Goal: Navigation & Orientation: Find specific page/section

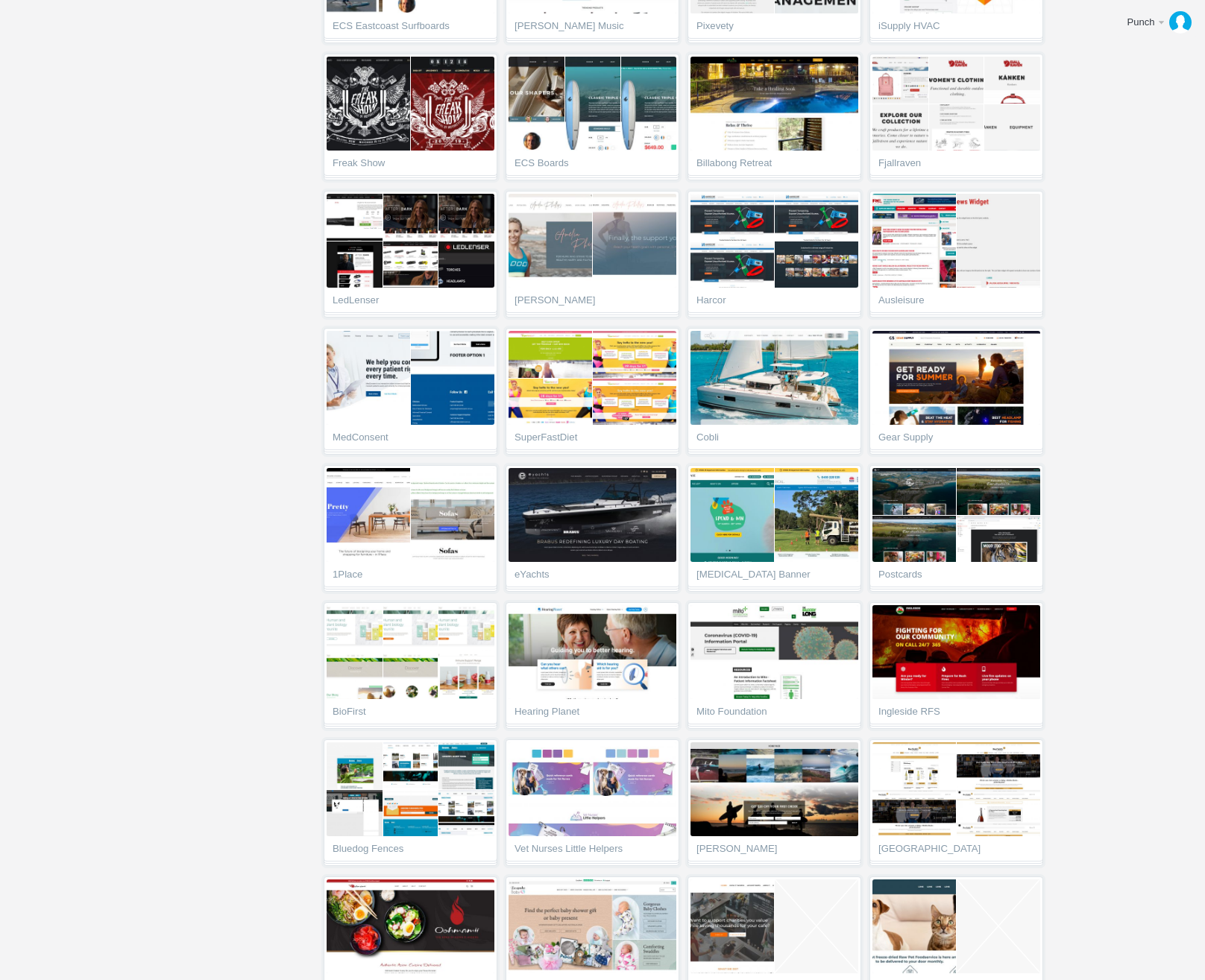
scroll to position [1210, 0]
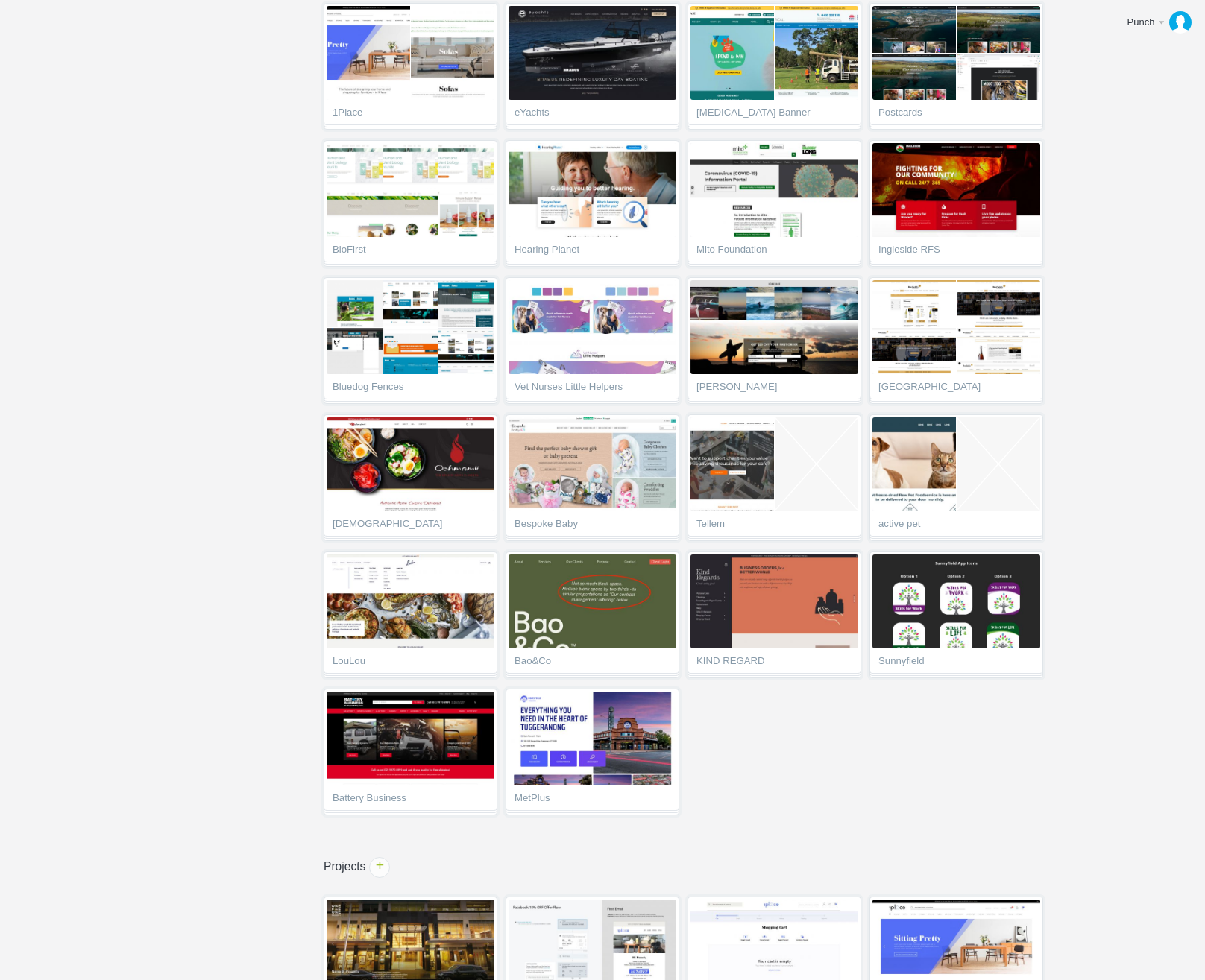
scroll to position [1863, 0]
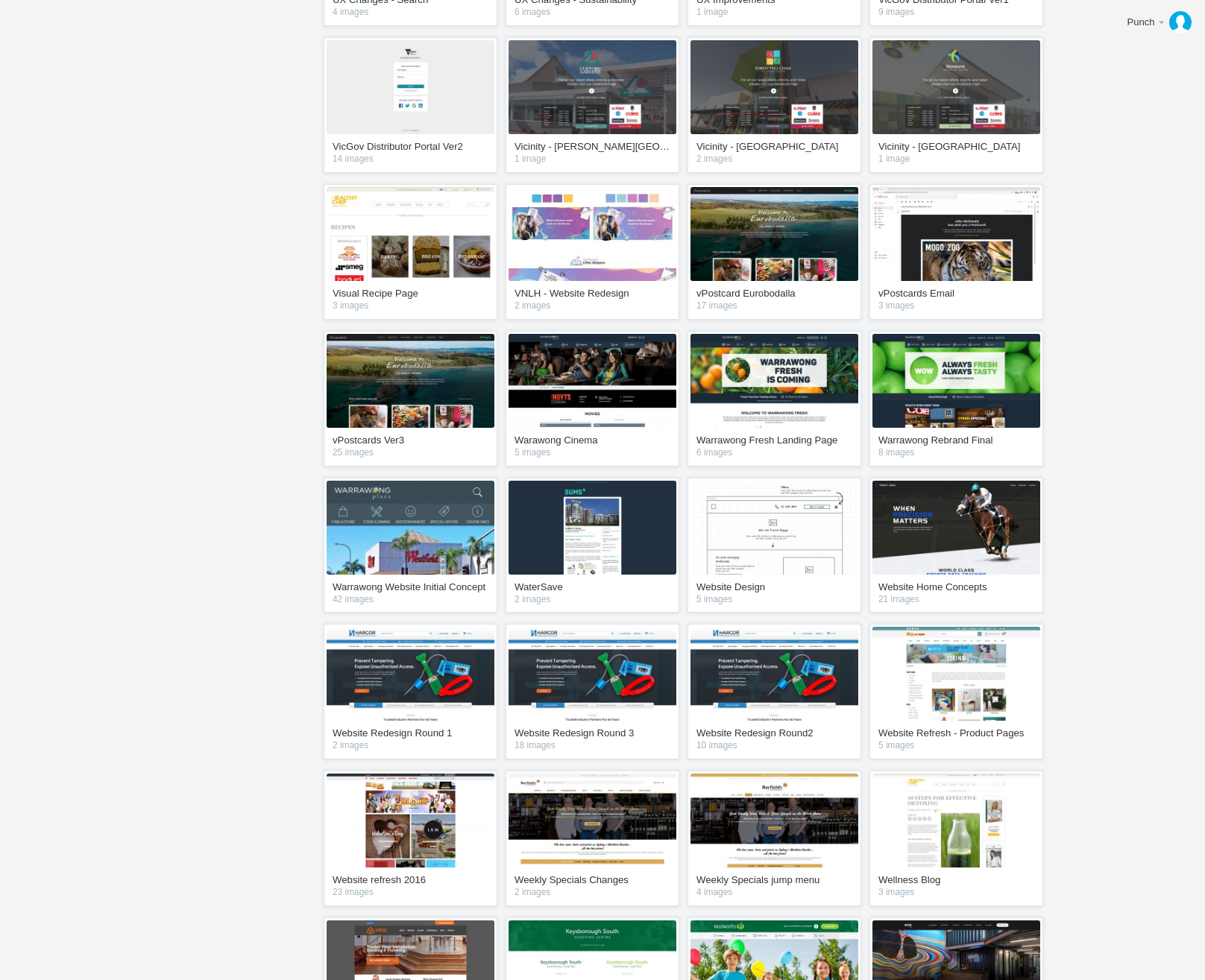
scroll to position [16134, 0]
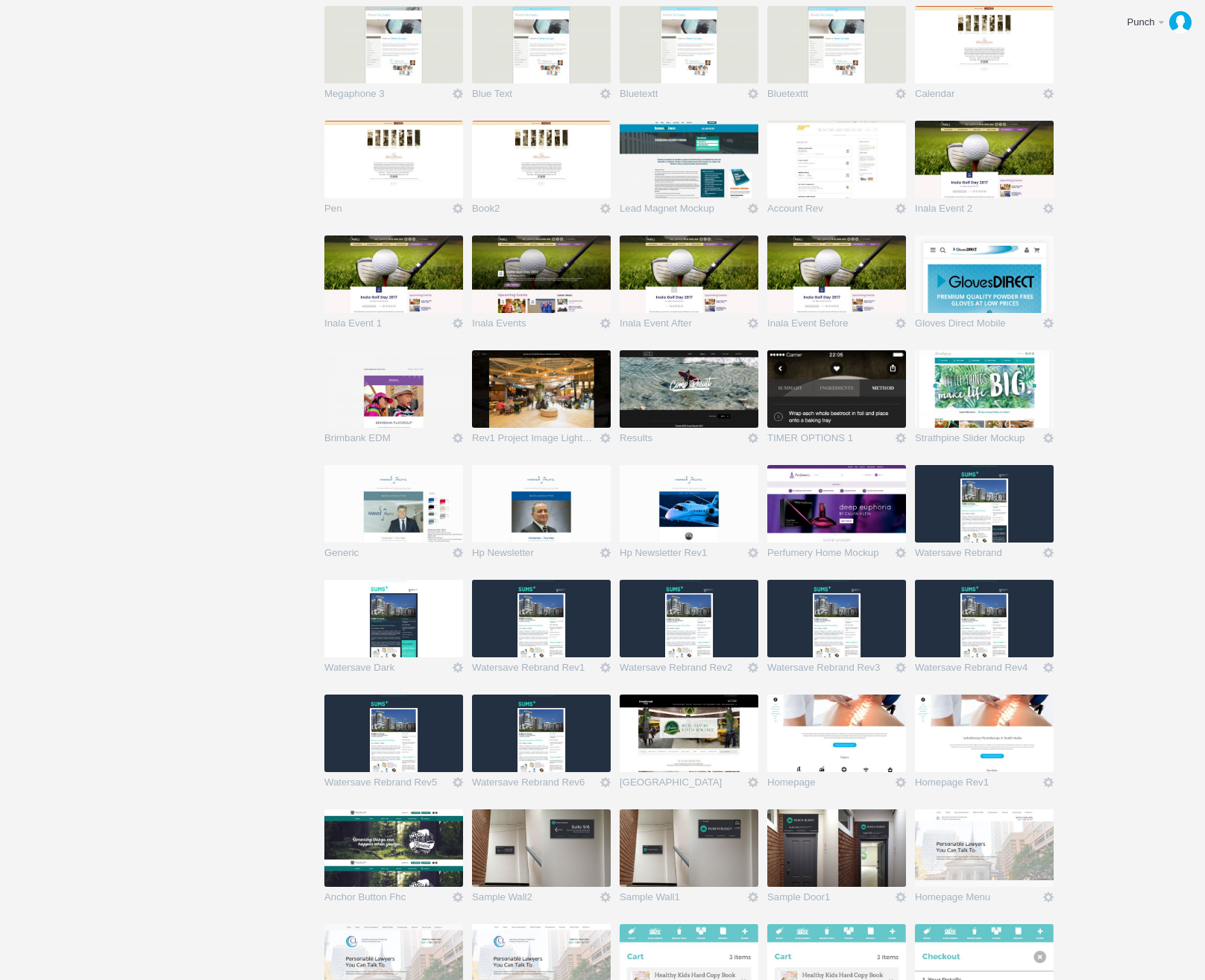
scroll to position [17727, 0]
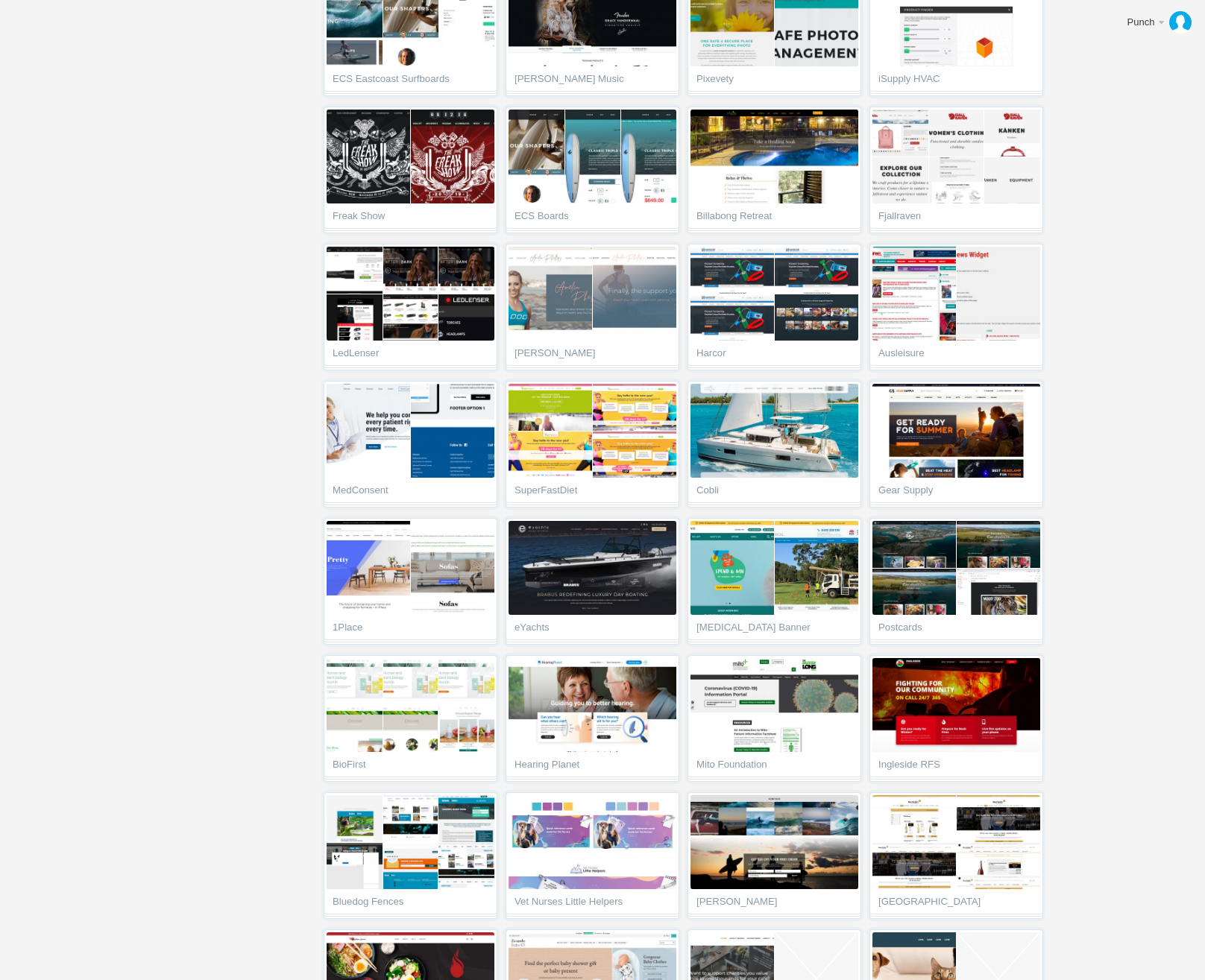
scroll to position [12267, 0]
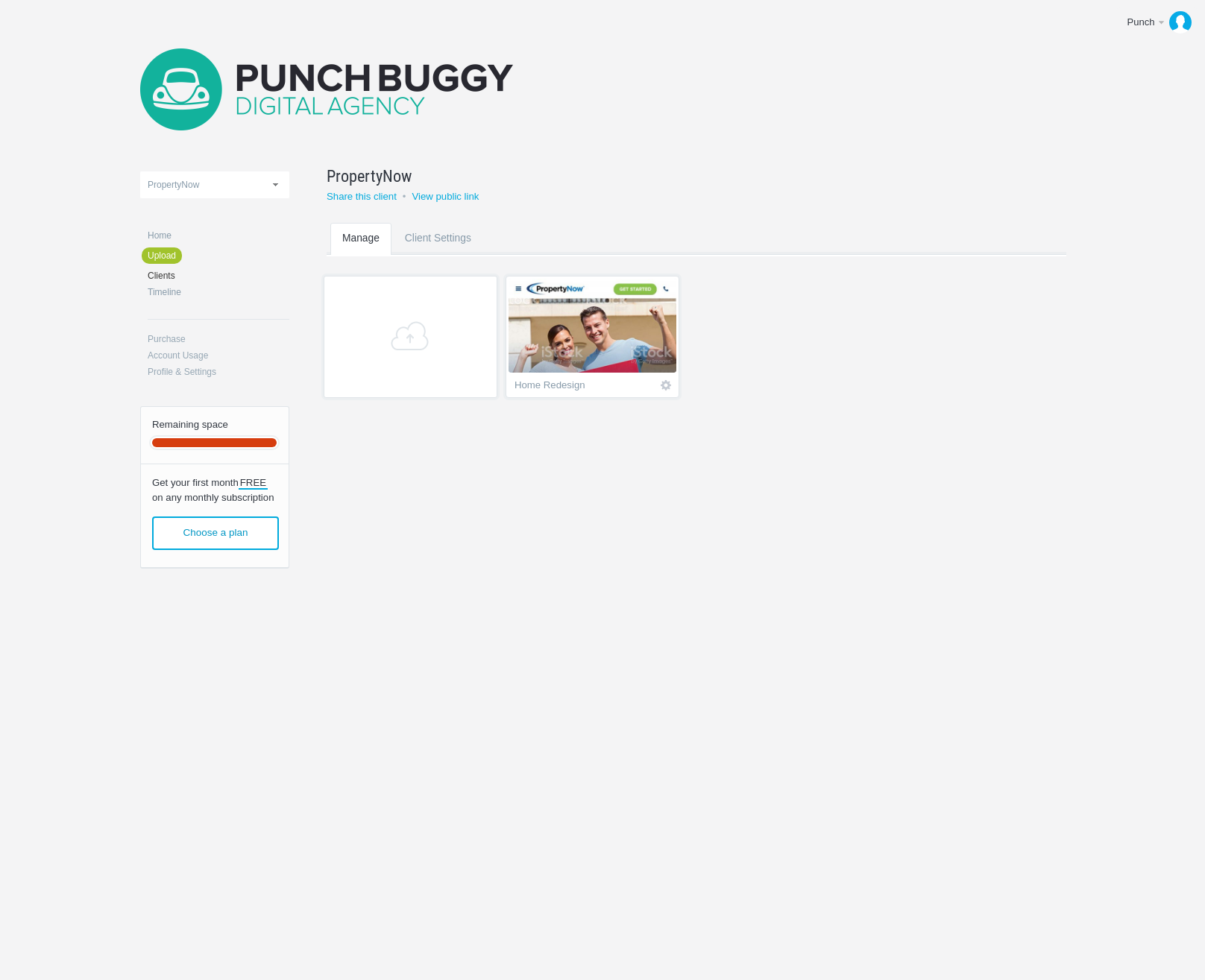
click at [601, 343] on img at bounding box center [593, 326] width 168 height 94
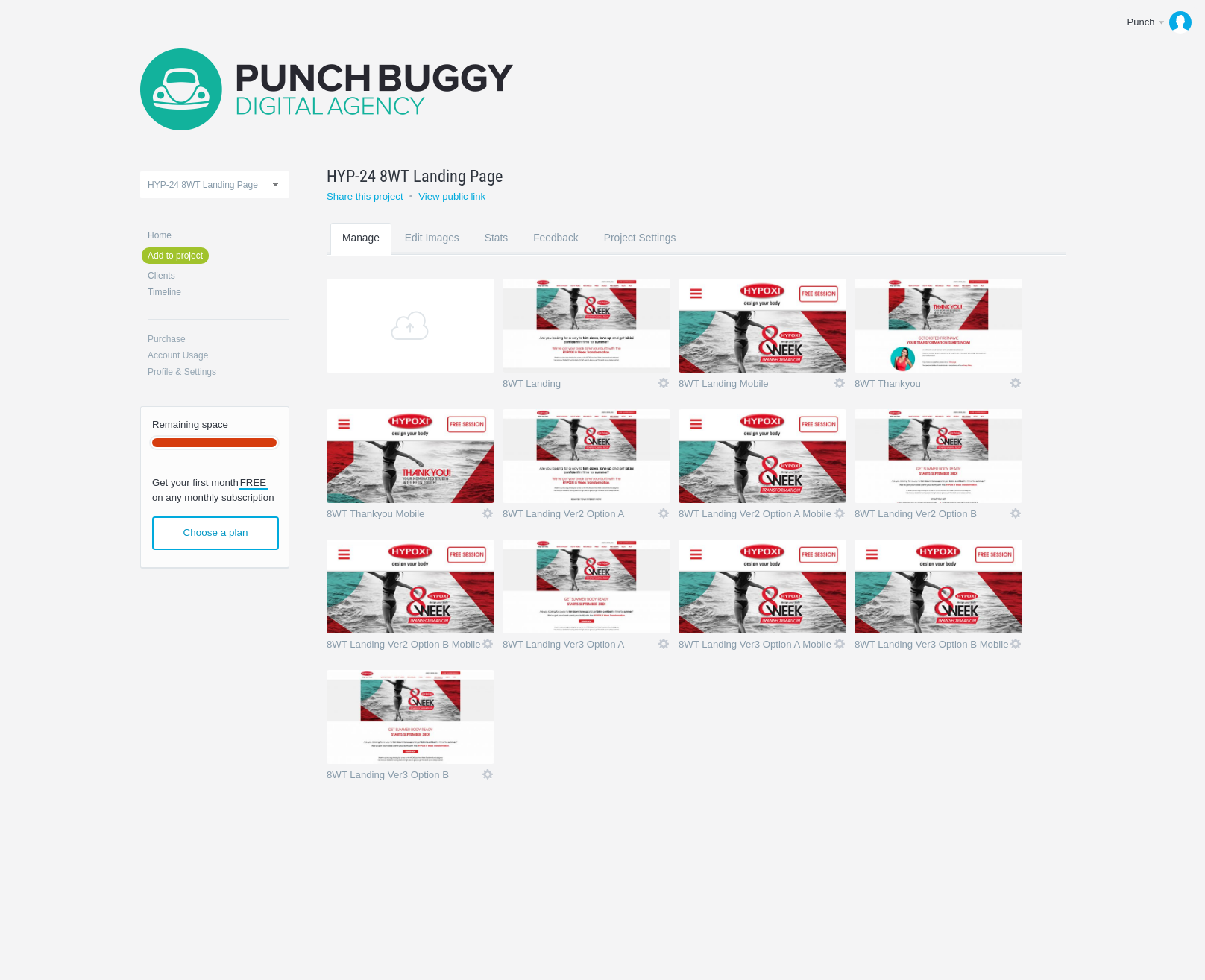
scroll to position [4048, 0]
click at [237, 186] on span "HYP-24 8WT Landing Page" at bounding box center [202, 185] width 111 height 10
type input "hypo"
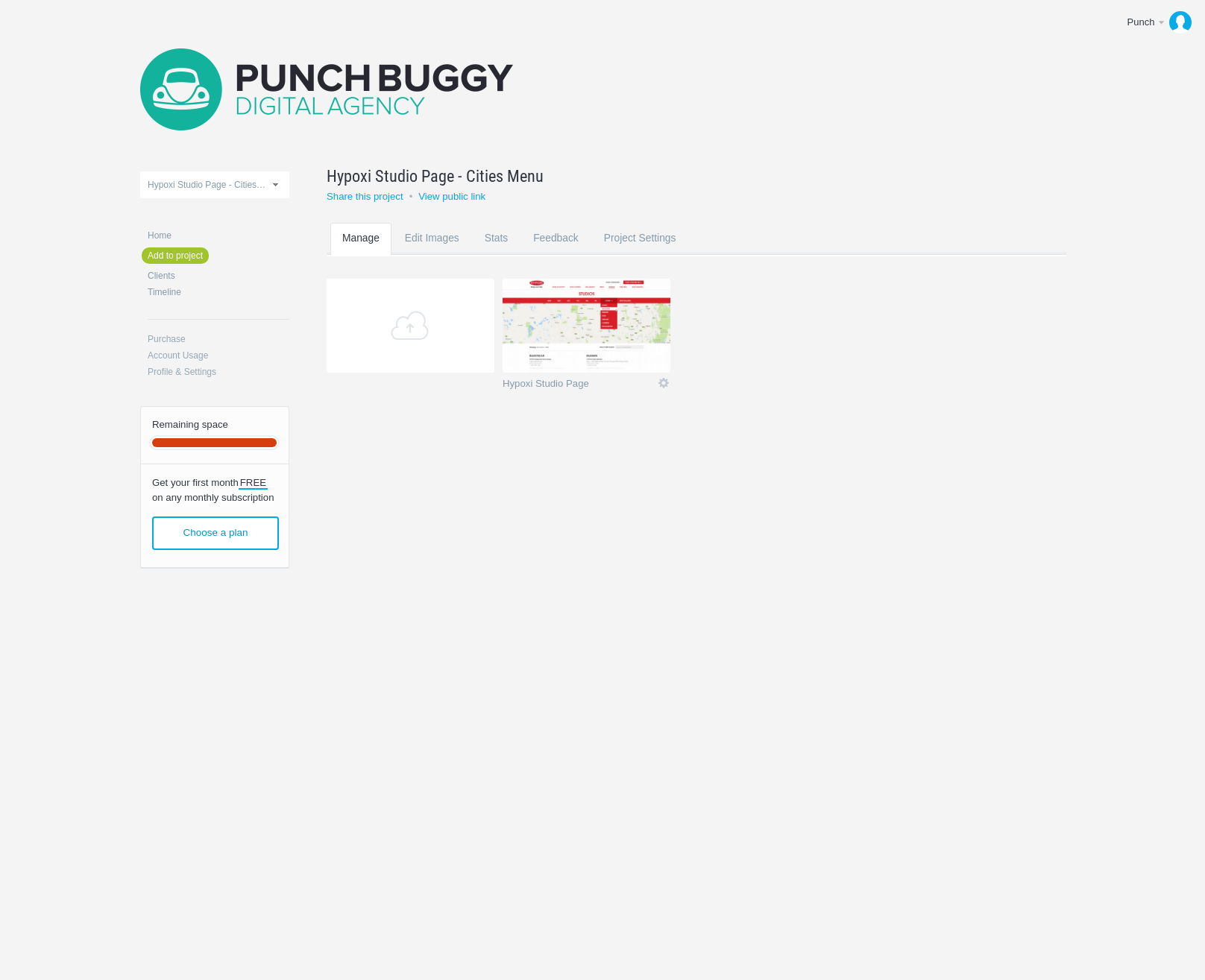
click at [575, 323] on img at bounding box center [587, 326] width 168 height 94
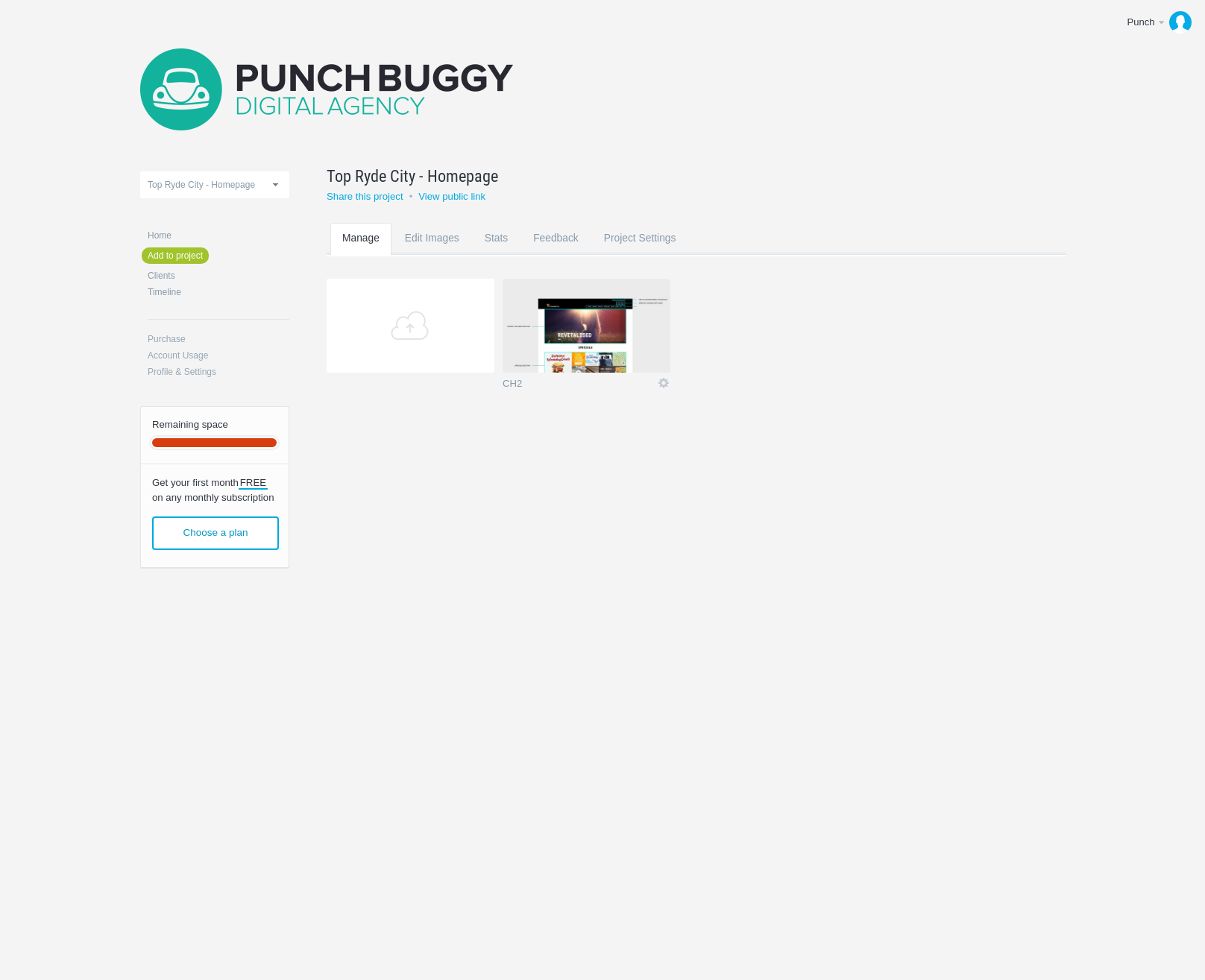
click at [573, 345] on img at bounding box center [587, 326] width 168 height 94
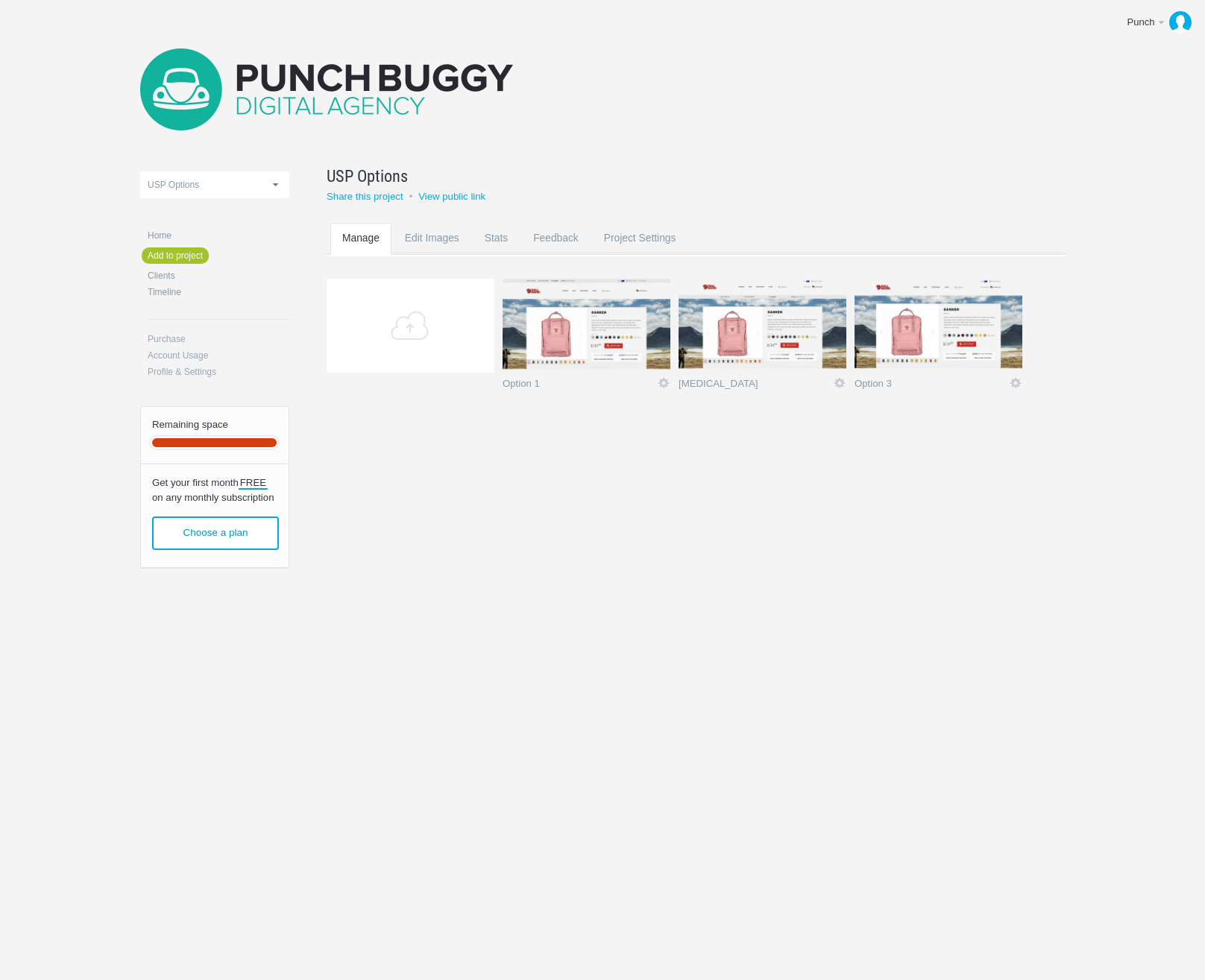
click at [581, 341] on img at bounding box center [587, 326] width 168 height 94
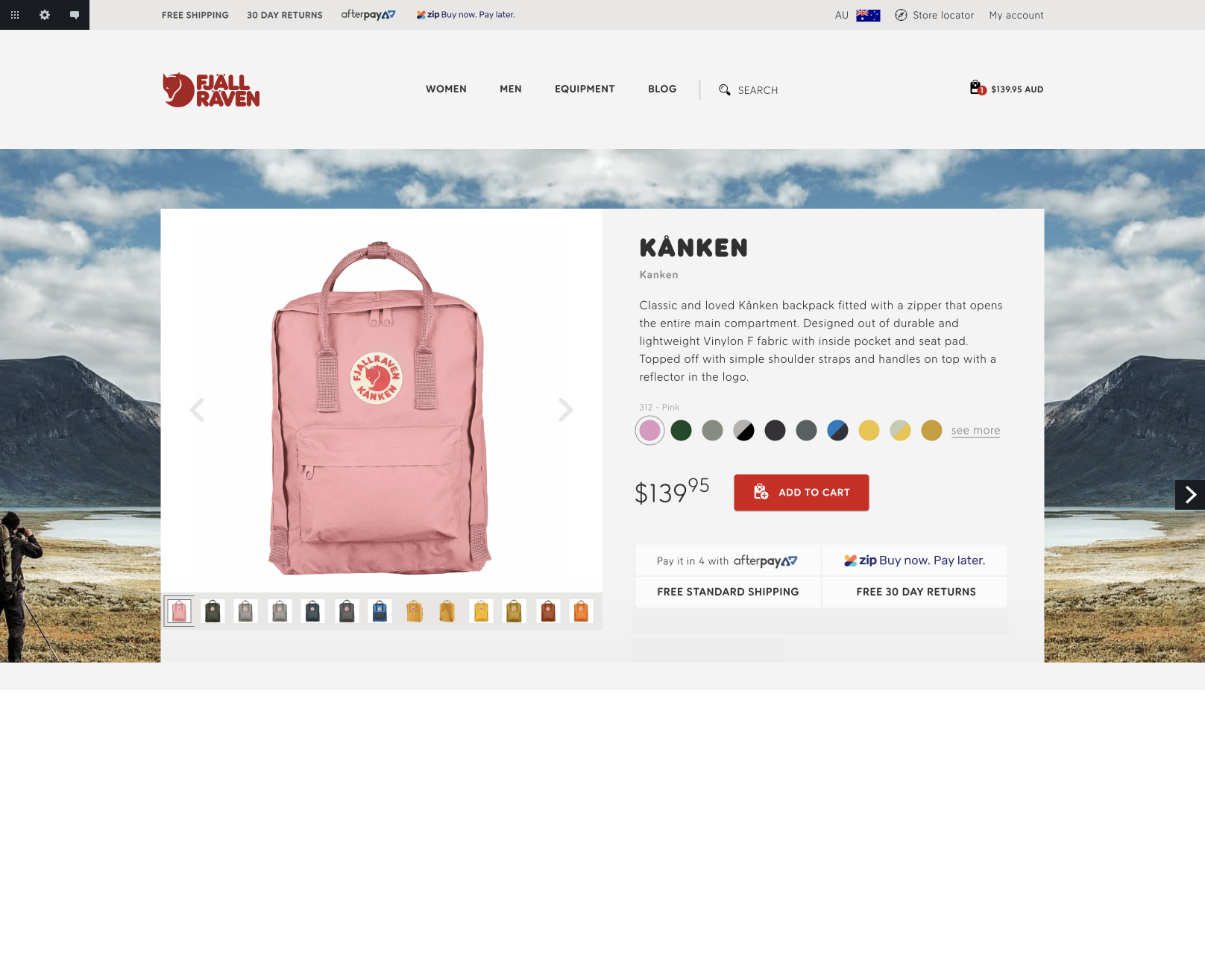
click at [1190, 499] on link "Next" at bounding box center [1190, 495] width 30 height 30
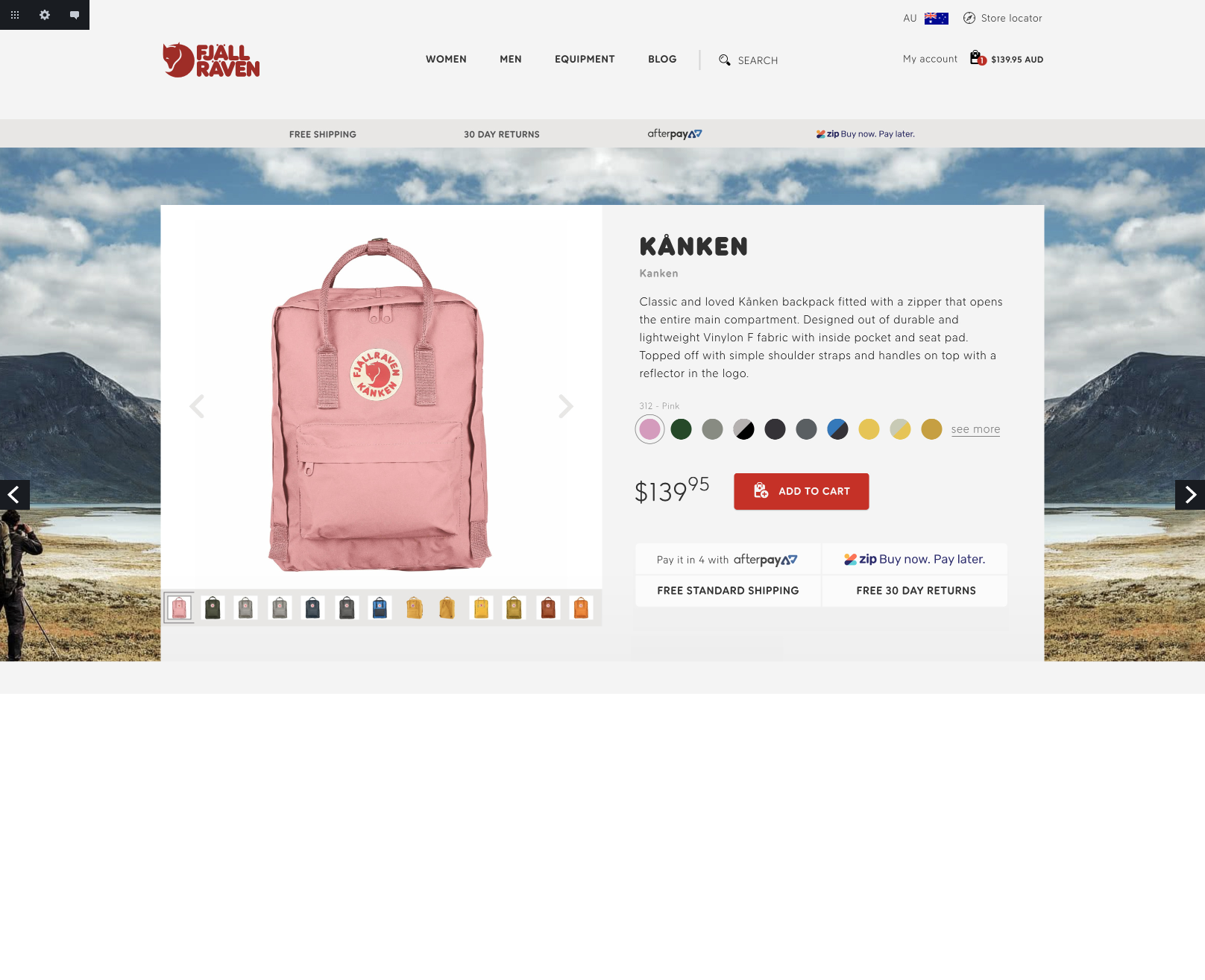
click at [1188, 495] on link "Next" at bounding box center [1190, 495] width 30 height 30
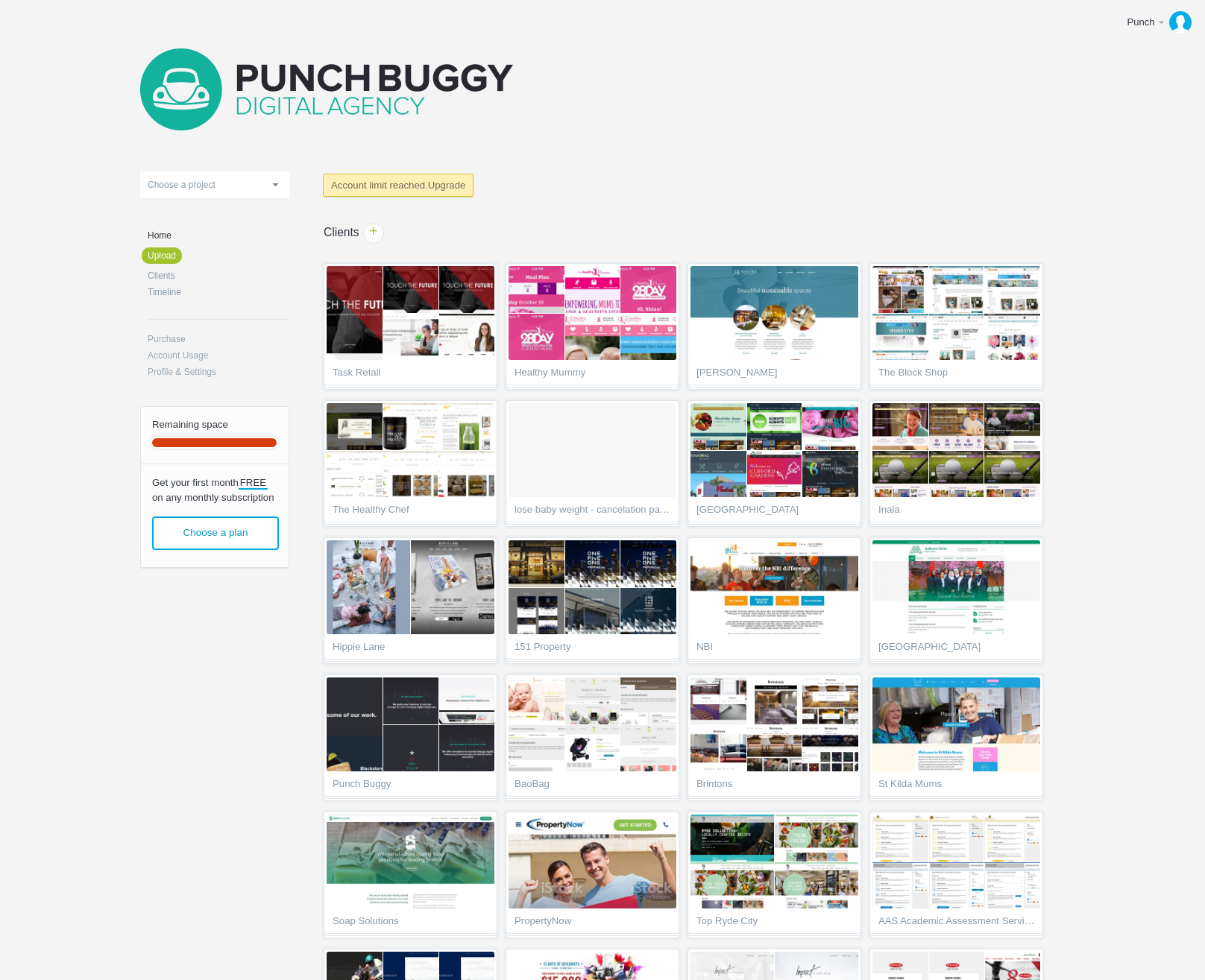
scroll to position [843, 0]
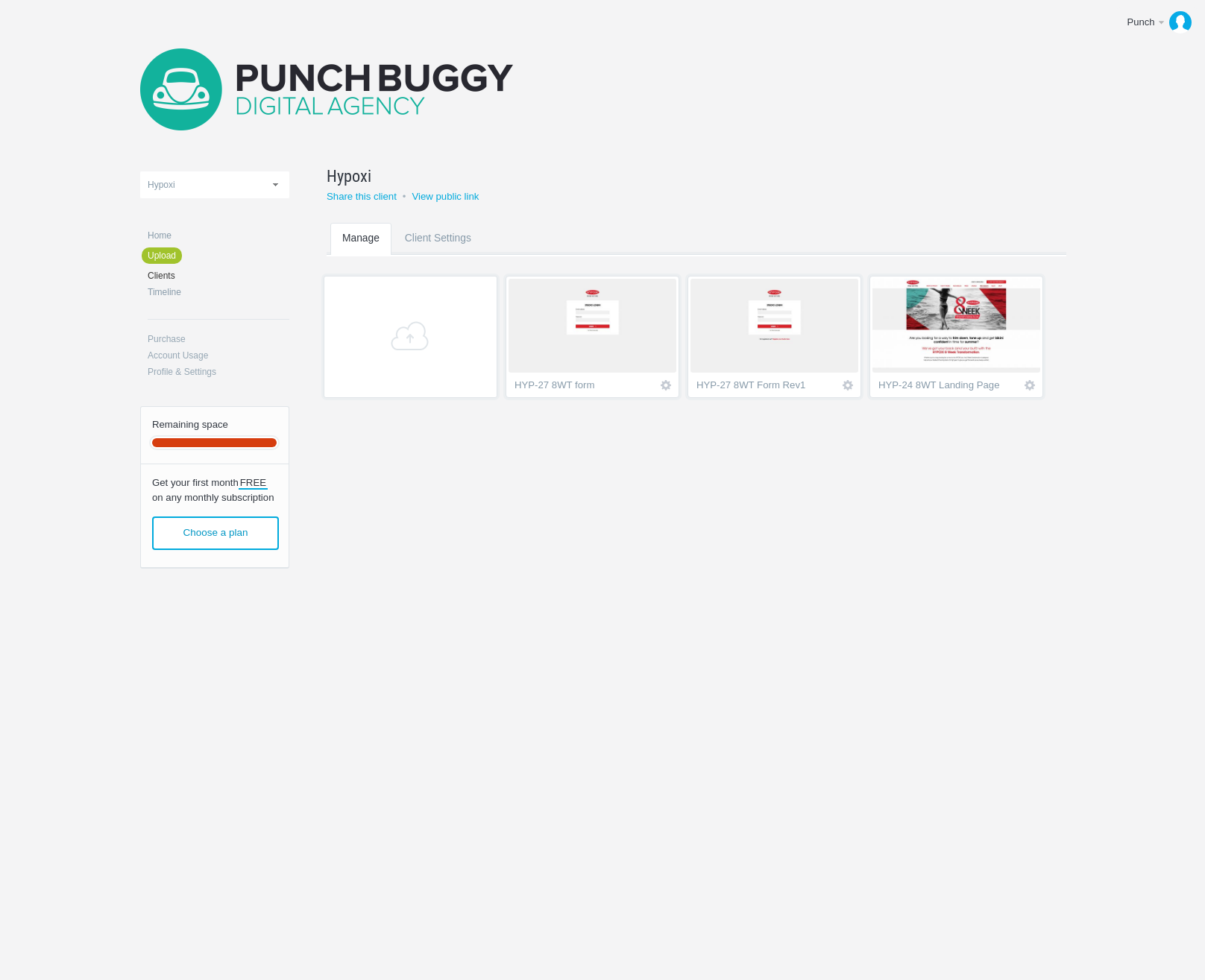
click at [598, 341] on img at bounding box center [593, 326] width 168 height 94
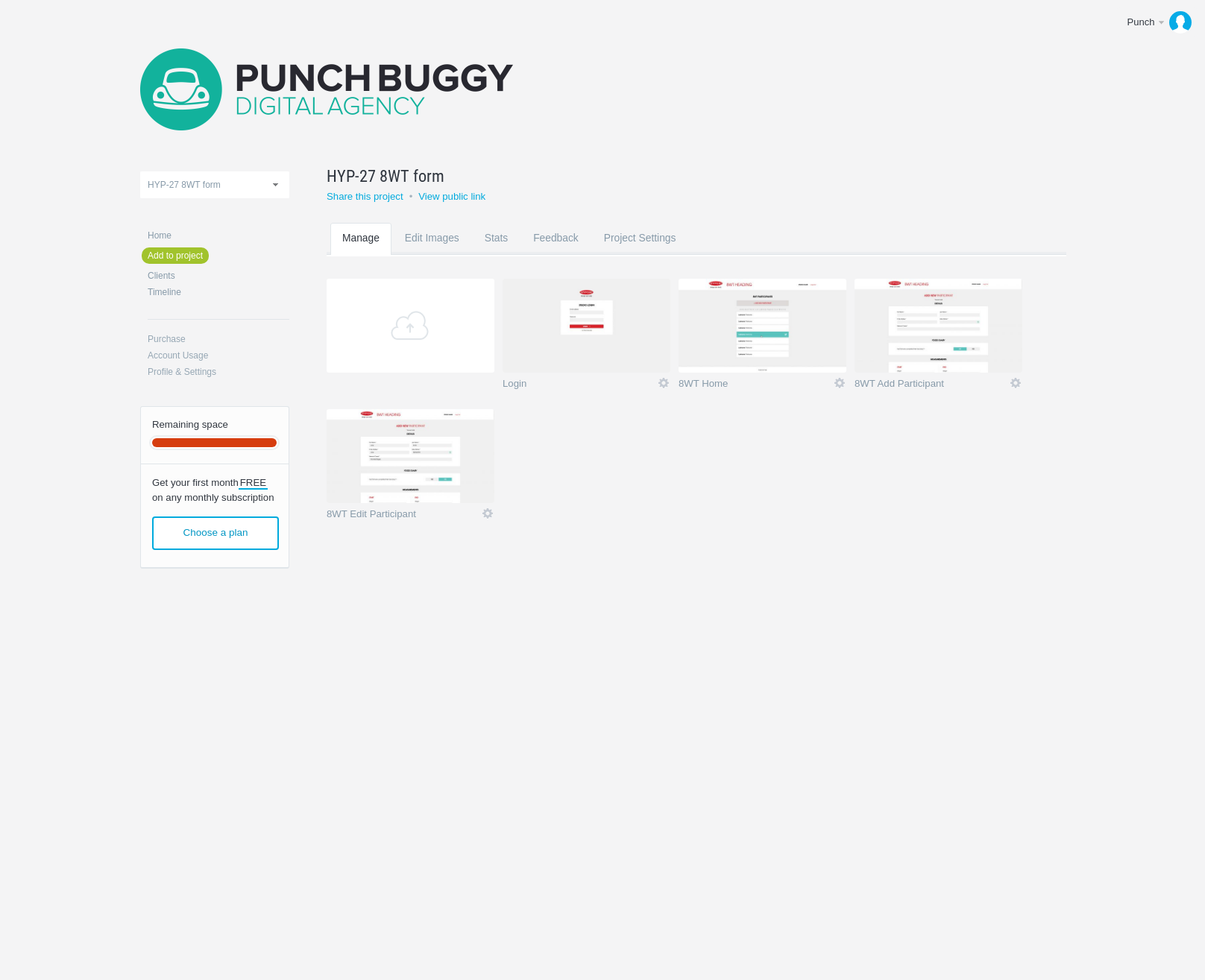
click at [946, 328] on img at bounding box center [939, 326] width 168 height 94
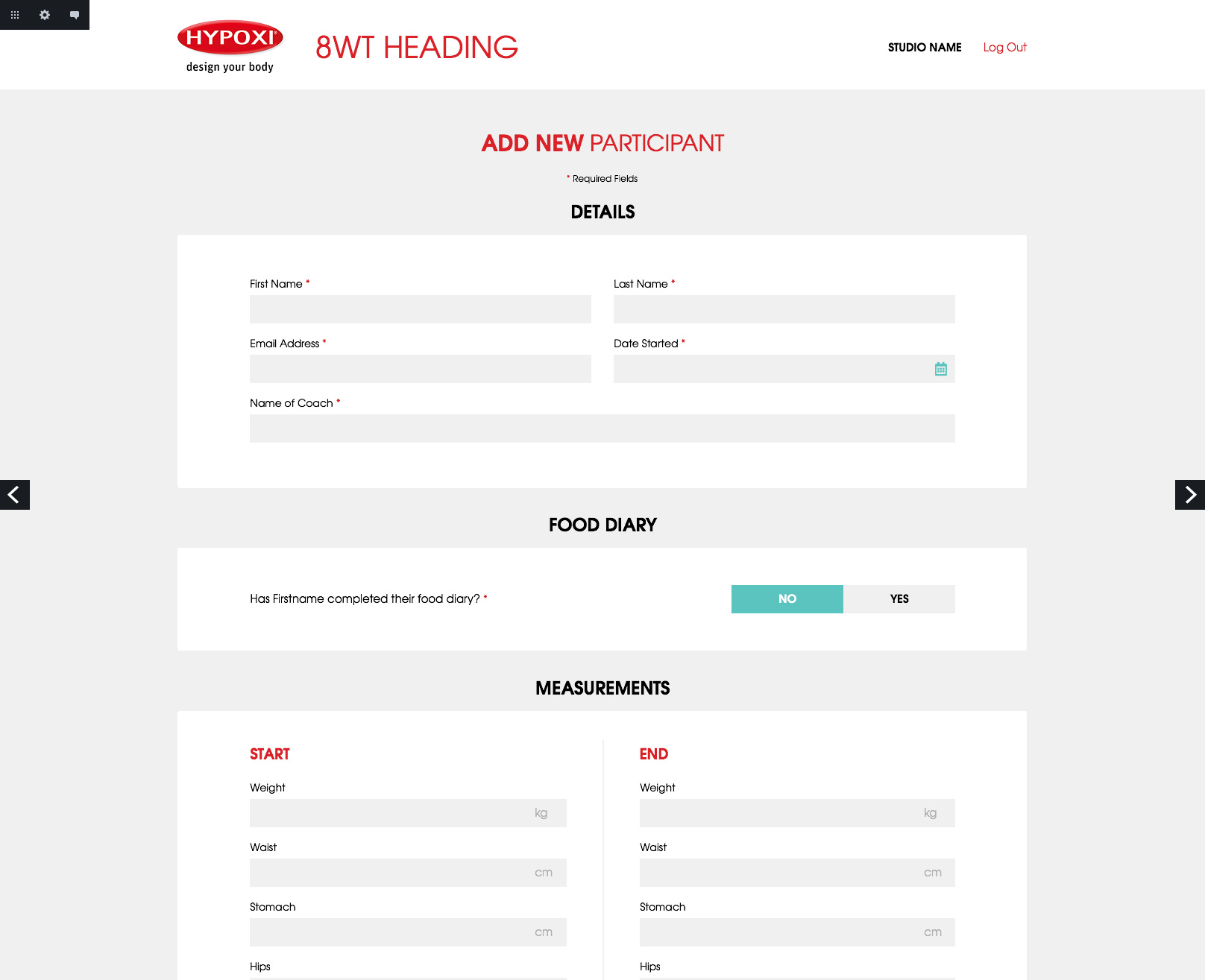
click at [1186, 499] on link "Next" at bounding box center [1190, 495] width 30 height 30
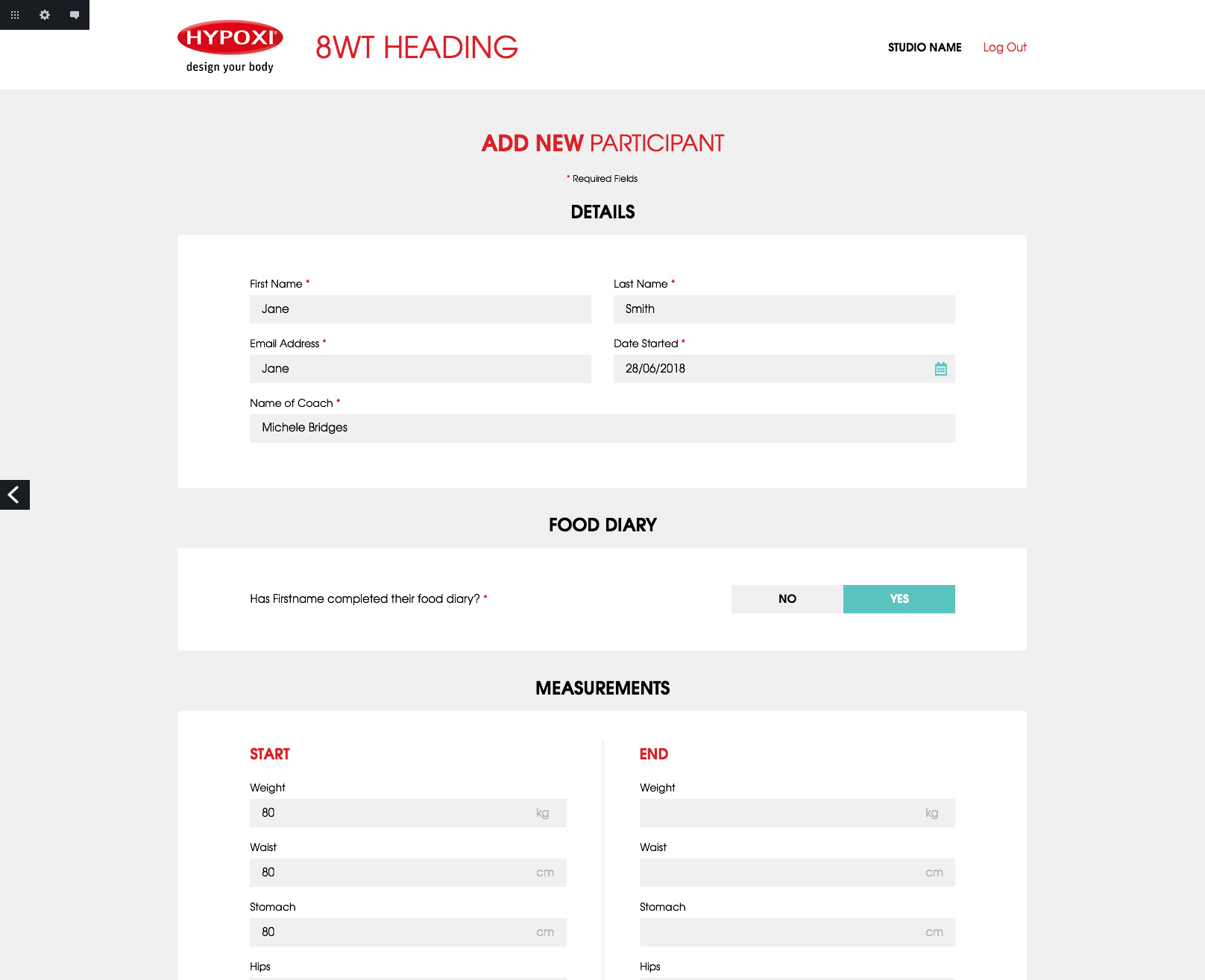
click at [9, 496] on link "Previous" at bounding box center [15, 495] width 30 height 30
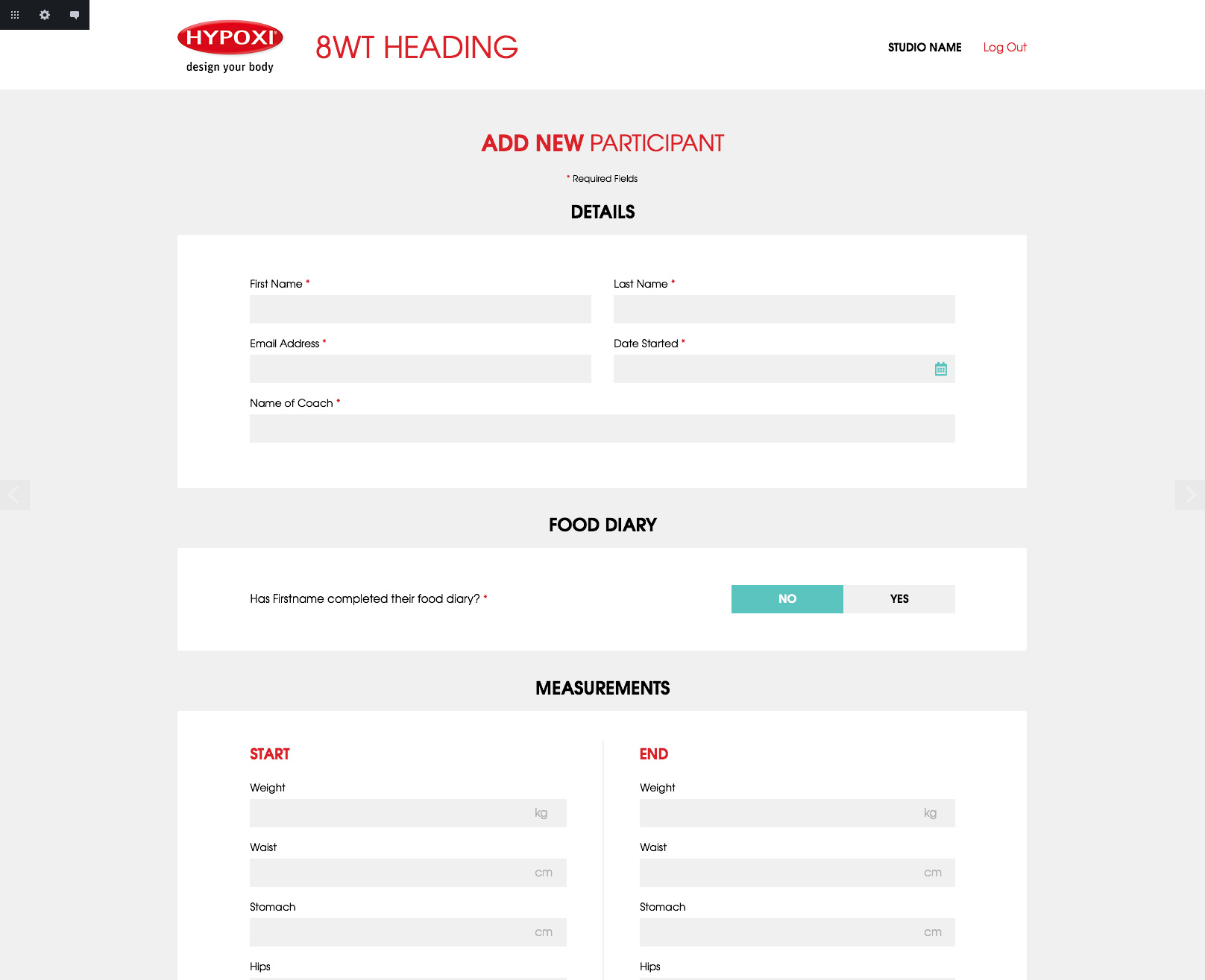
click at [13, 496] on link "Previous" at bounding box center [15, 495] width 30 height 30
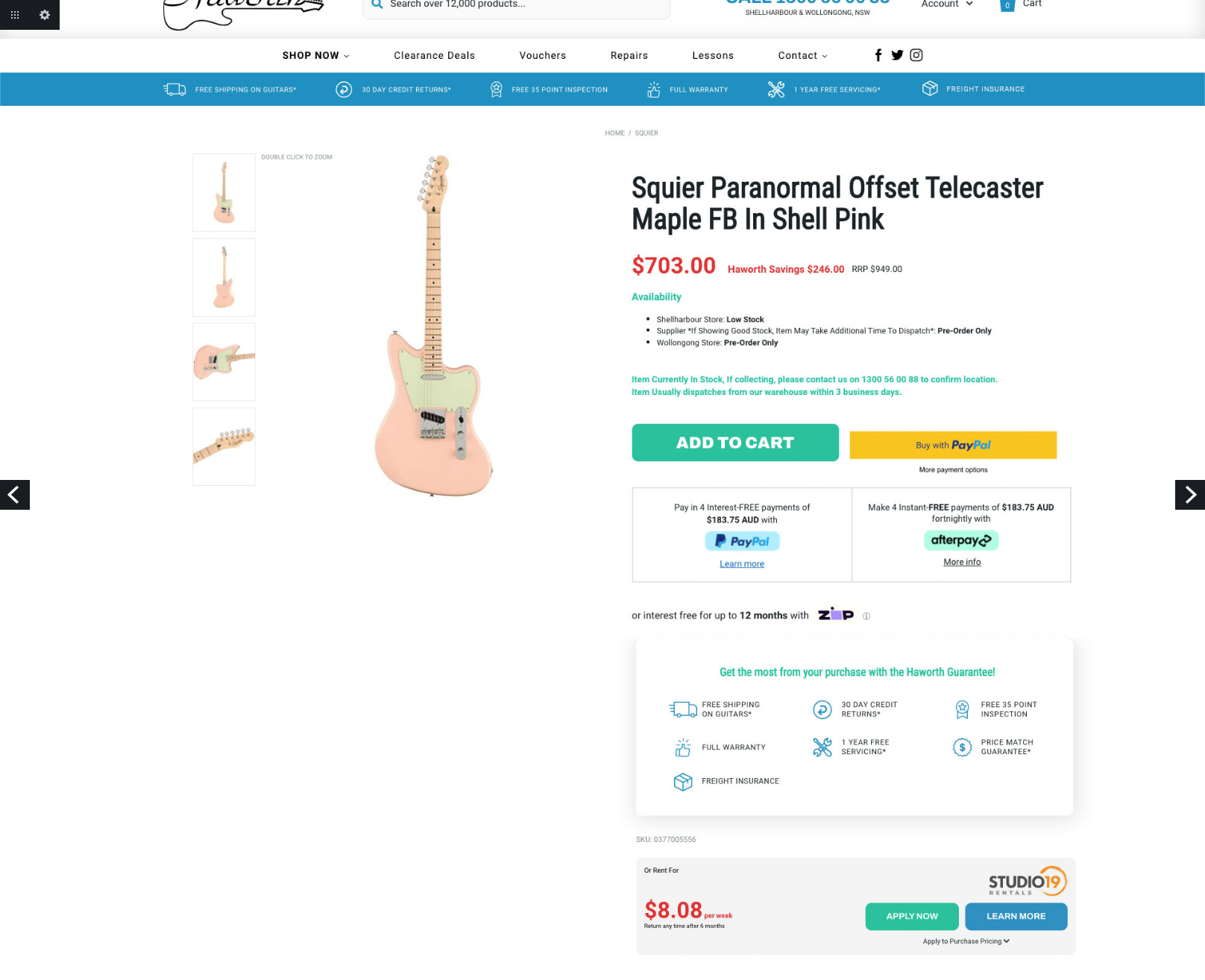
scroll to position [40, 0]
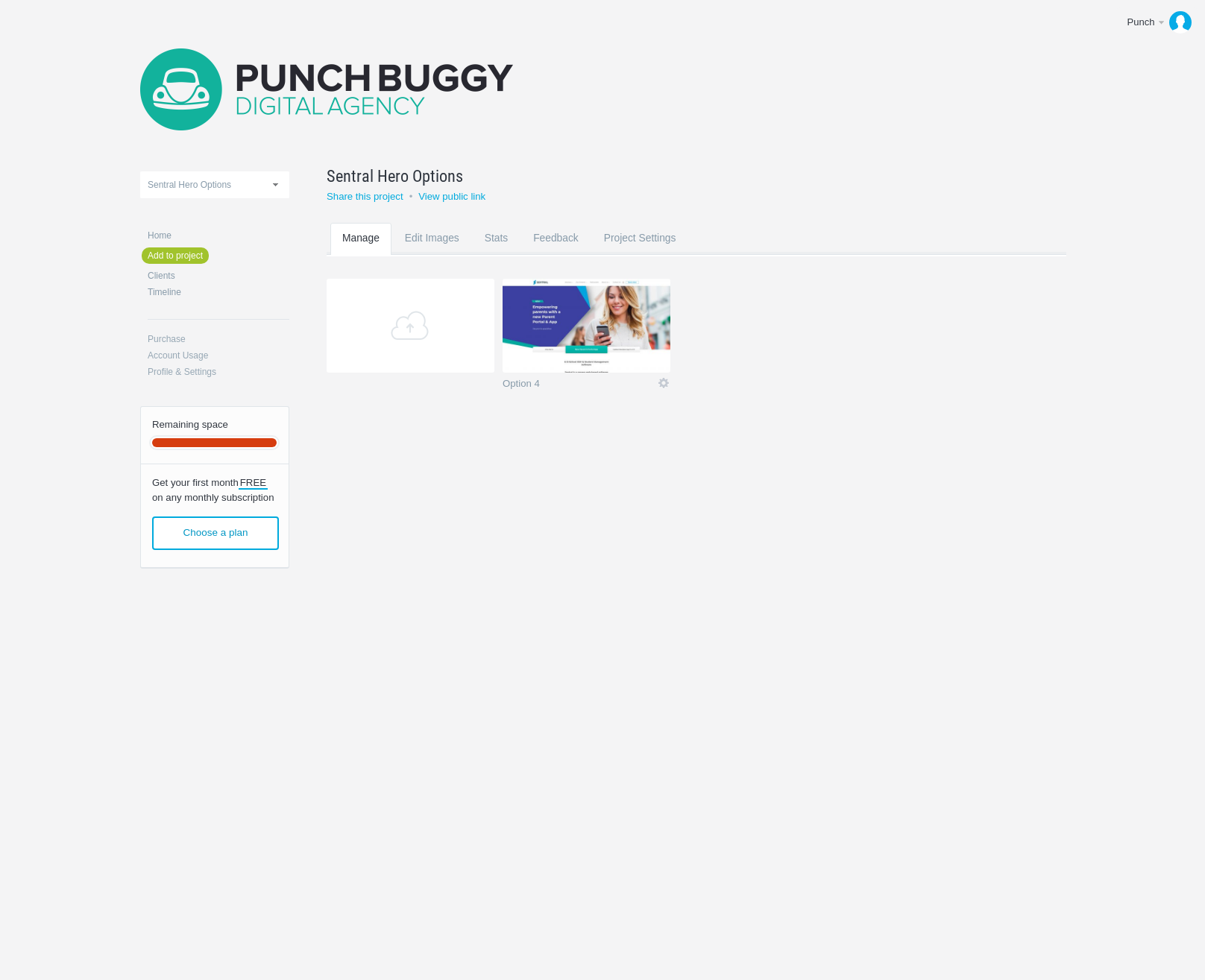
click at [616, 324] on img at bounding box center [587, 326] width 168 height 94
